Goal: Information Seeking & Learning: Learn about a topic

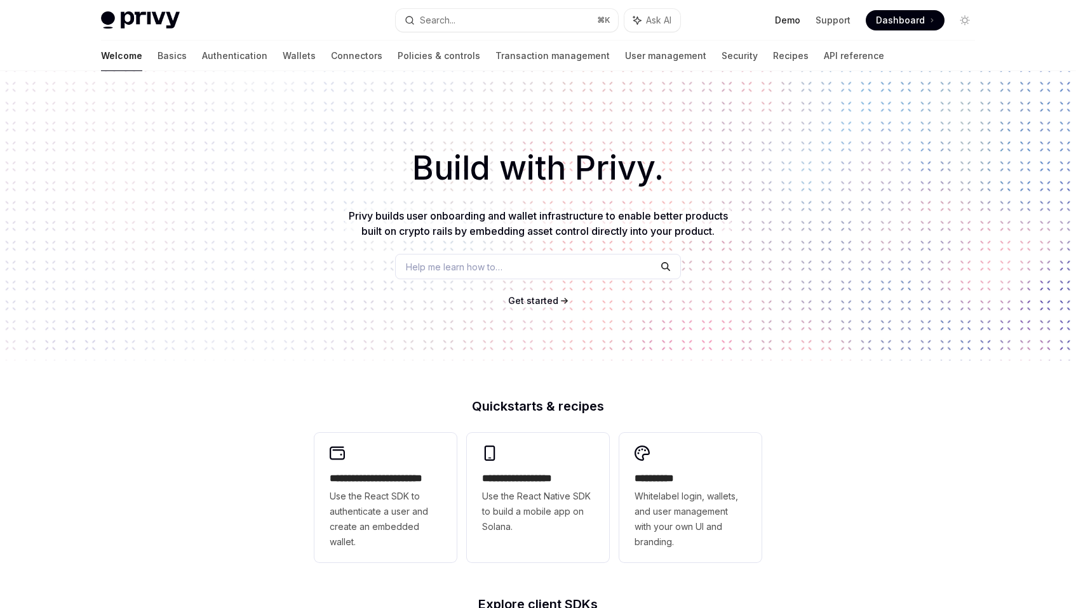
click at [790, 20] on link "Demo" at bounding box center [787, 20] width 25 height 13
click at [148, 23] on img at bounding box center [140, 20] width 79 height 18
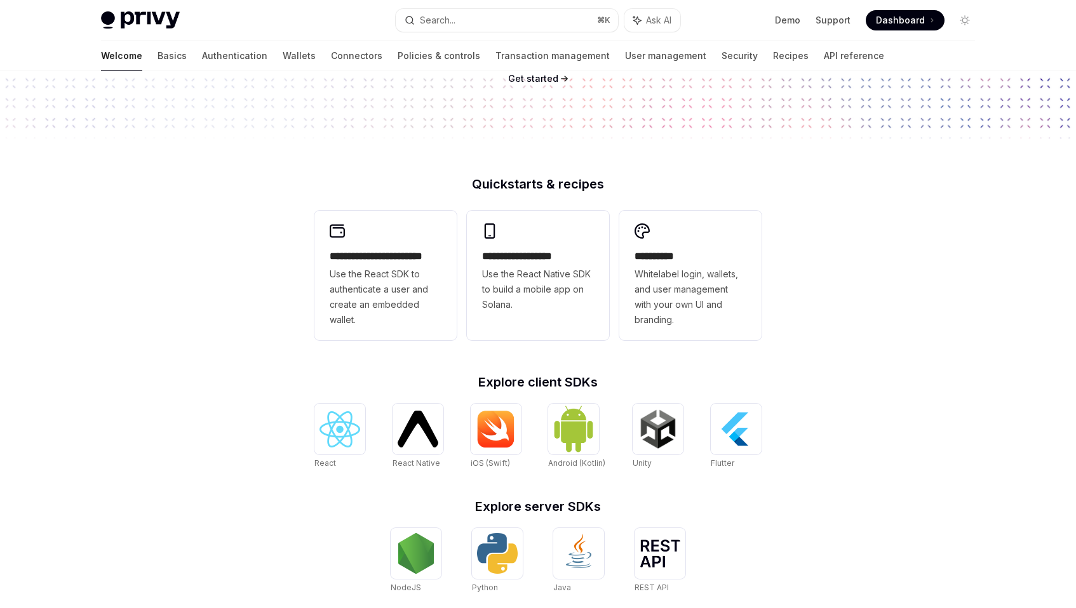
scroll to position [401, 0]
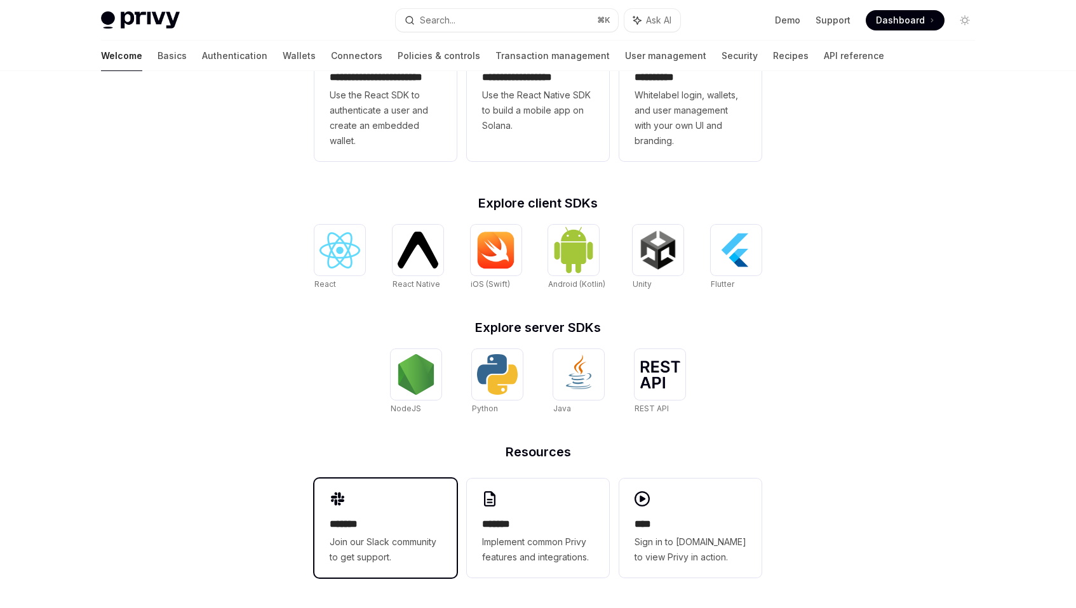
click at [408, 518] on h2 "*******" at bounding box center [386, 524] width 112 height 15
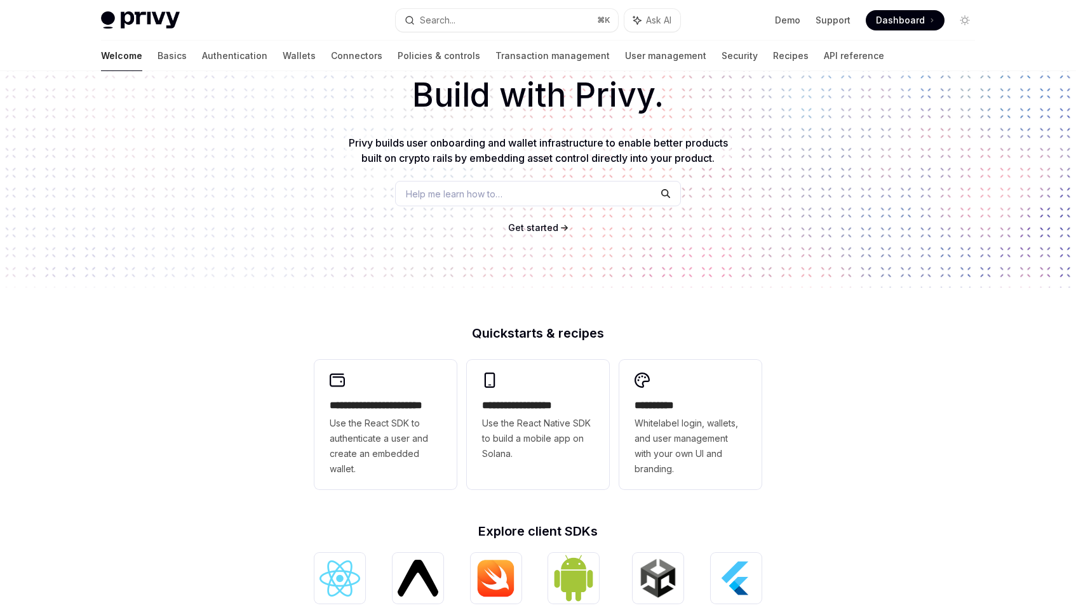
scroll to position [65, 0]
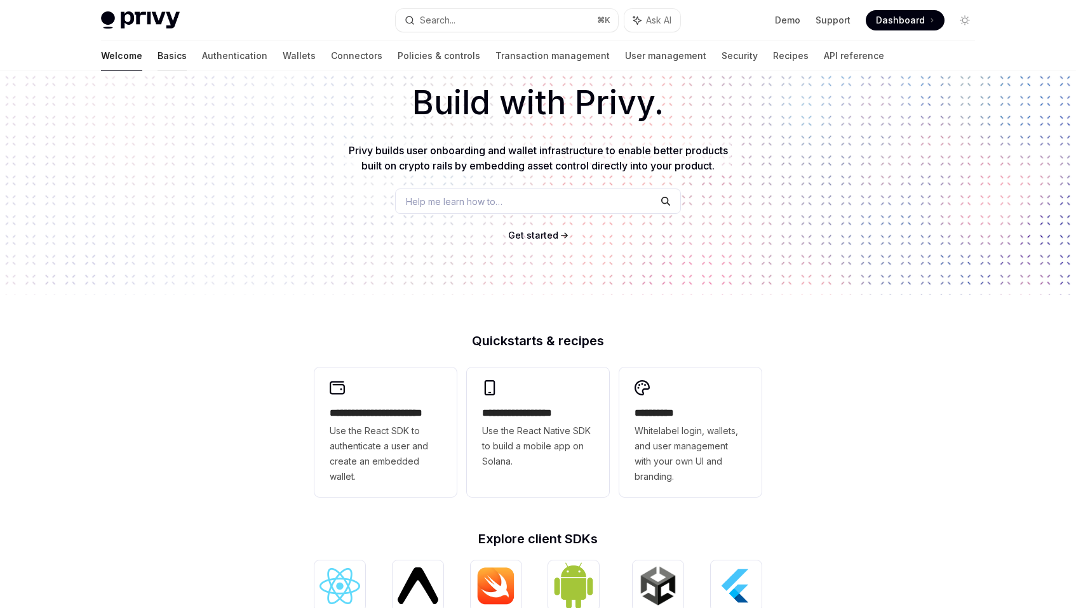
click at [157, 59] on link "Basics" at bounding box center [171, 56] width 29 height 30
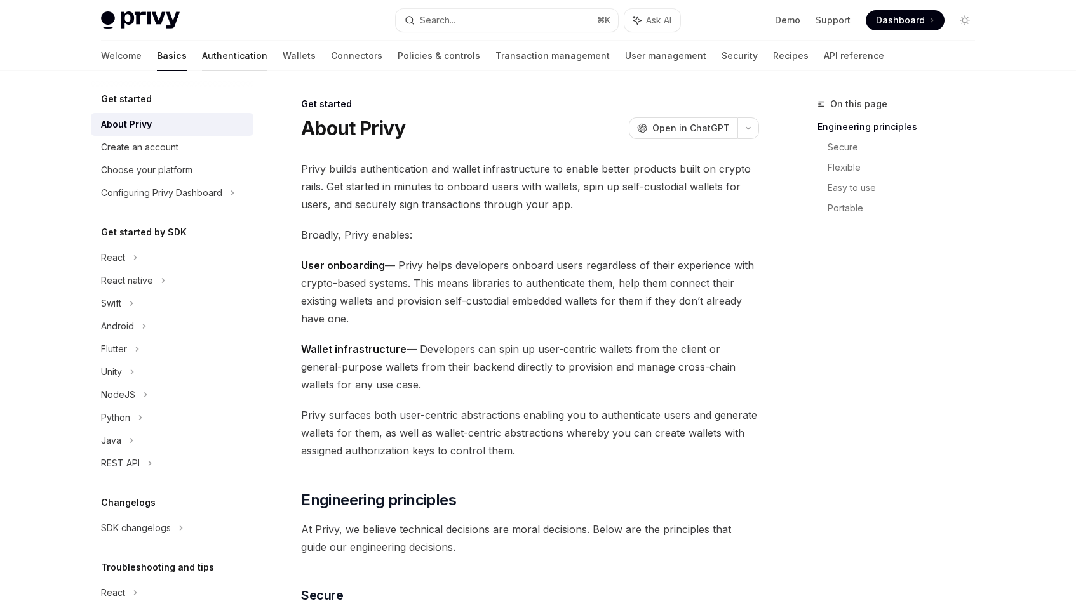
click at [202, 58] on link "Authentication" at bounding box center [234, 56] width 65 height 30
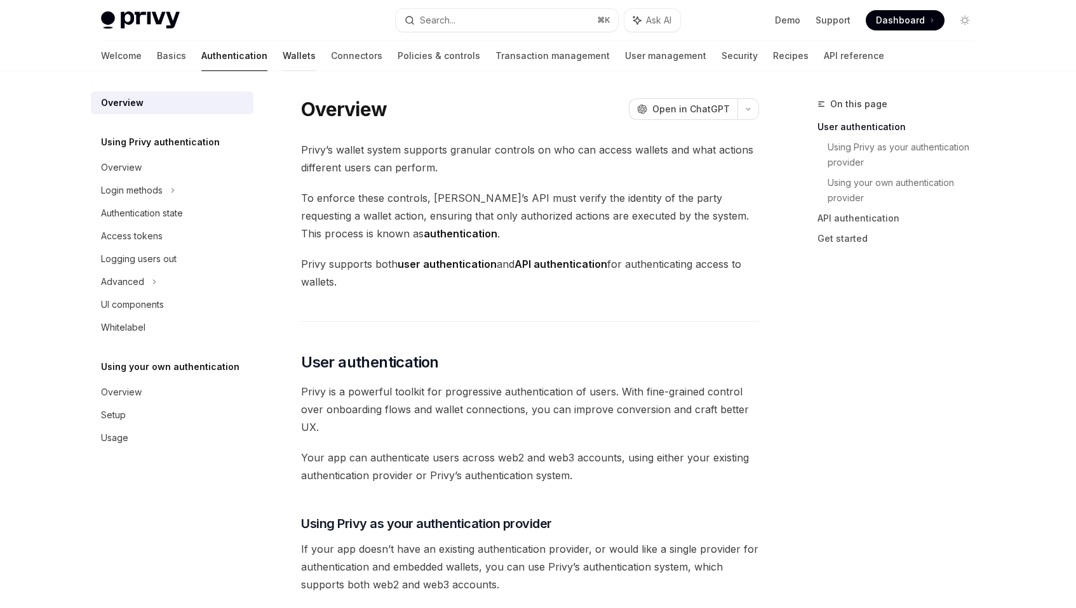
click at [283, 63] on link "Wallets" at bounding box center [299, 56] width 33 height 30
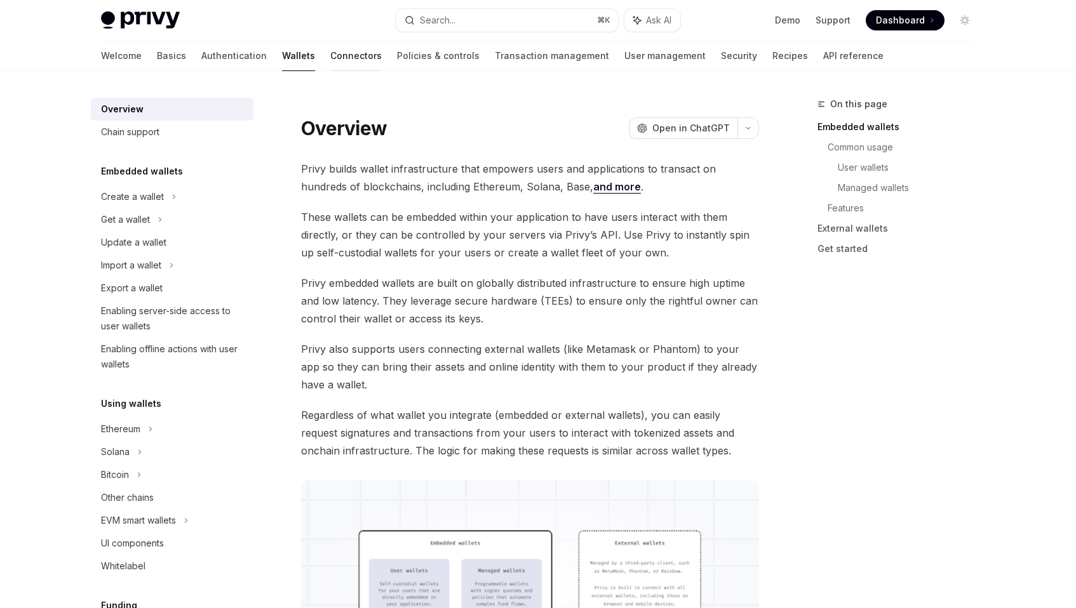
click at [330, 58] on link "Connectors" at bounding box center [355, 56] width 51 height 30
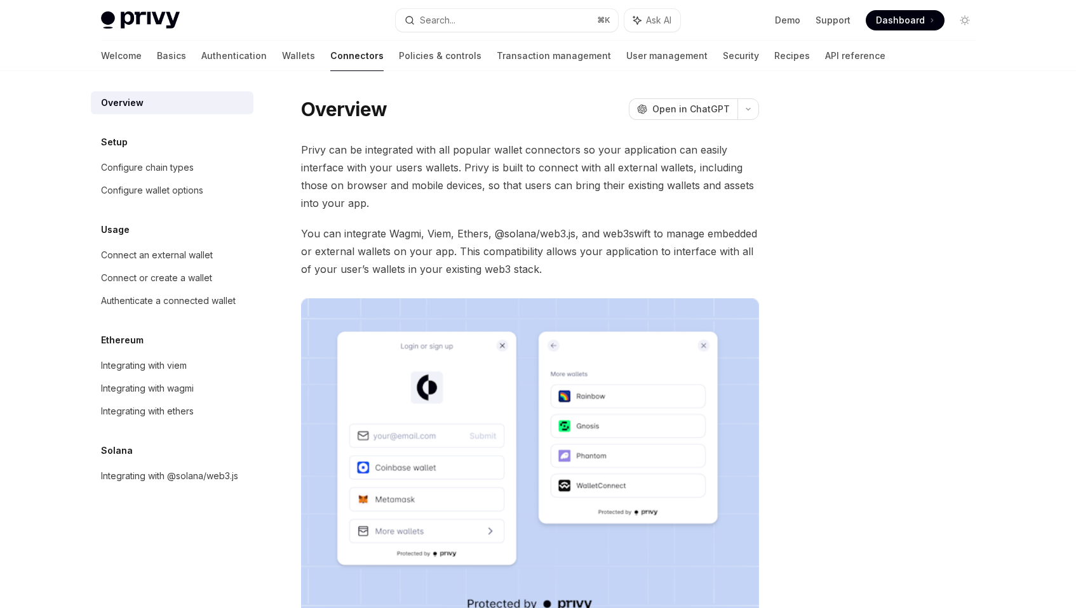
click at [147, 13] on img at bounding box center [140, 20] width 79 height 18
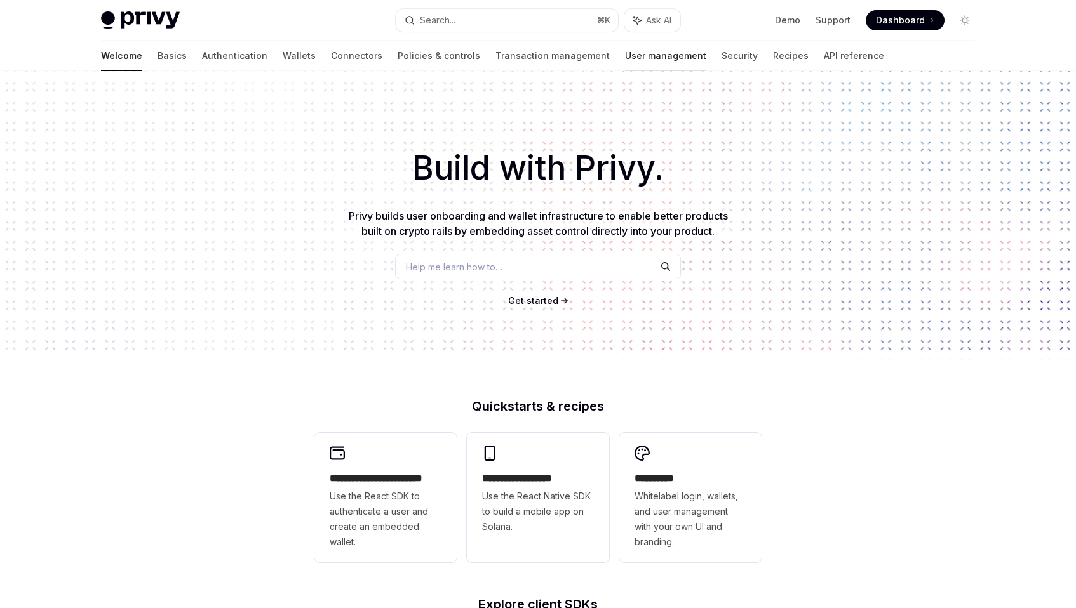
click at [625, 58] on link "User management" at bounding box center [665, 56] width 81 height 30
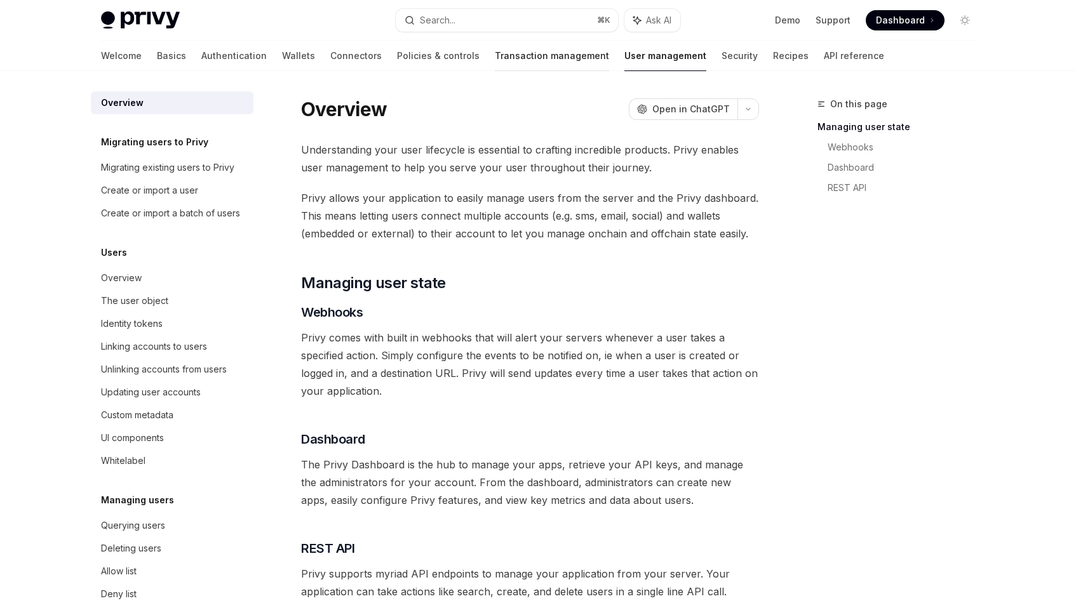
click at [497, 63] on link "Transaction management" at bounding box center [552, 56] width 114 height 30
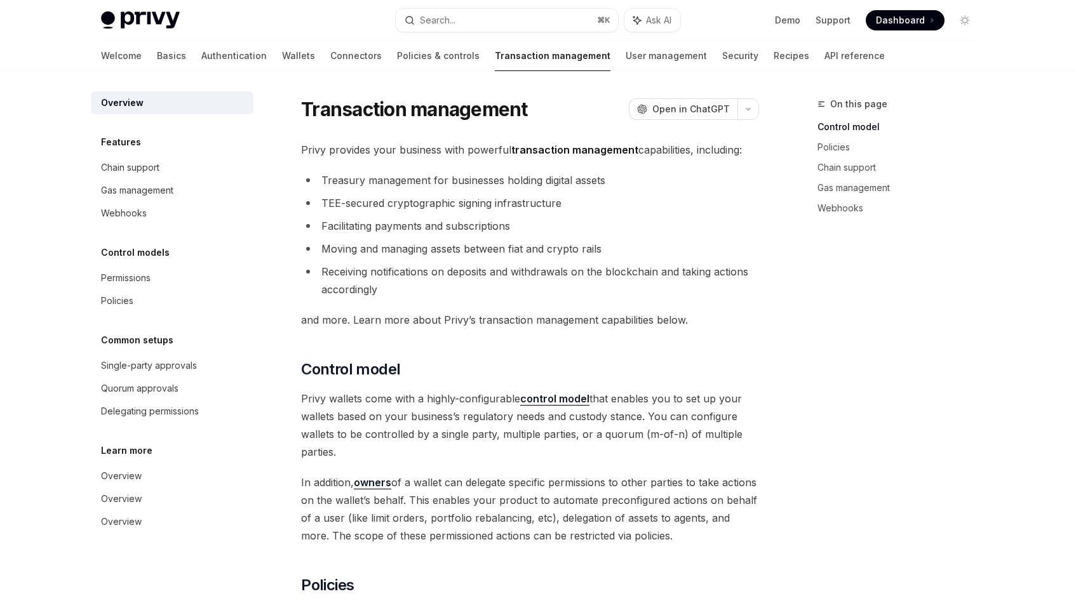
click at [165, 23] on img at bounding box center [140, 20] width 79 height 18
type textarea "*"
